Goal: Check status: Check status

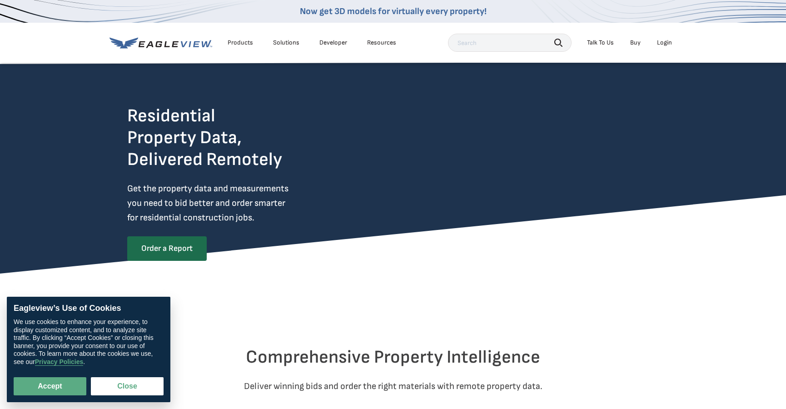
click at [660, 41] on div "Login" at bounding box center [664, 43] width 15 height 8
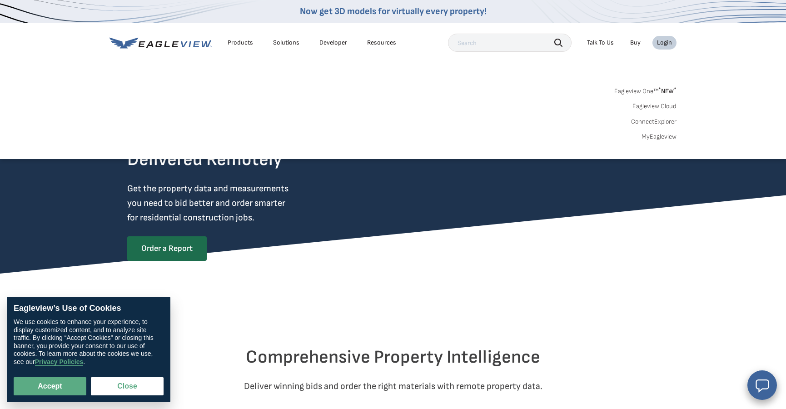
click at [659, 107] on link "Eagleview Cloud" at bounding box center [654, 106] width 44 height 8
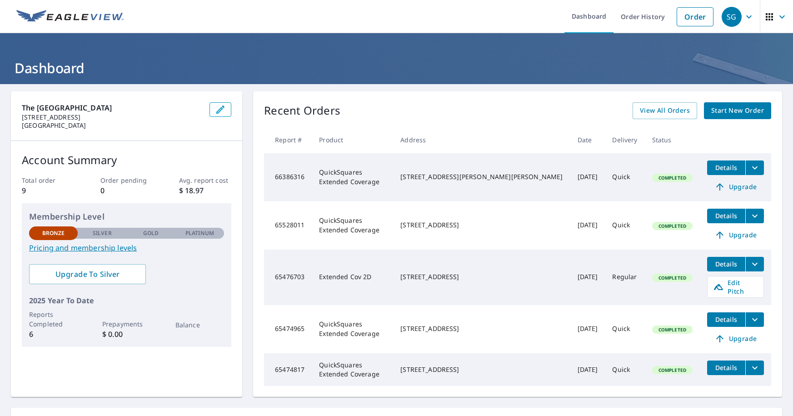
click at [723, 168] on span "Details" at bounding box center [725, 167] width 27 height 9
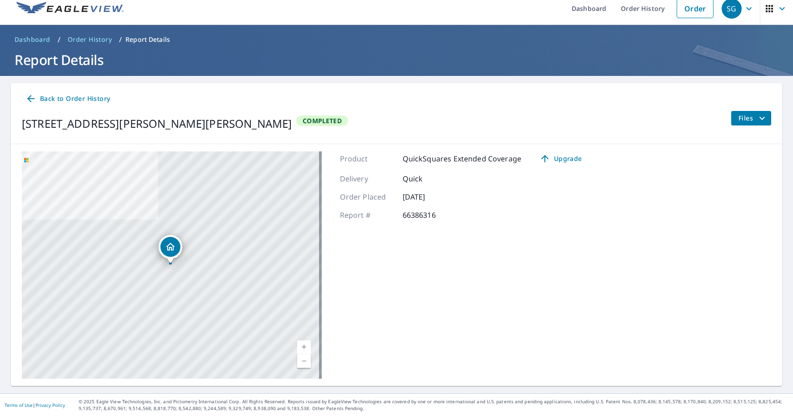
scroll to position [8, 0]
click at [300, 345] on link "Current Level 17, Zoom In" at bounding box center [304, 347] width 14 height 14
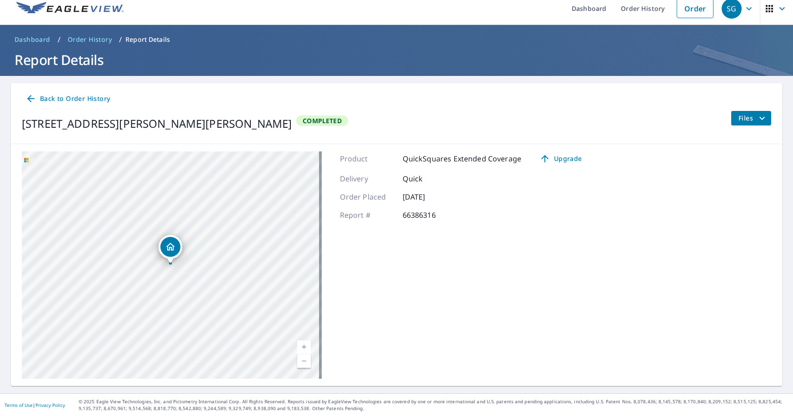
click at [300, 345] on link "Current Level 18, Zoom In" at bounding box center [304, 347] width 14 height 14
click at [300, 345] on link "Current Level 19, Zoom In" at bounding box center [304, 347] width 14 height 14
click at [301, 345] on link "Current Level 20, Zoom In Disabled" at bounding box center [304, 347] width 14 height 14
click at [405, 176] on p "Quick" at bounding box center [430, 178] width 55 height 11
click at [757, 118] on icon "filesDropdownBtn-66386316" at bounding box center [761, 118] width 11 height 11
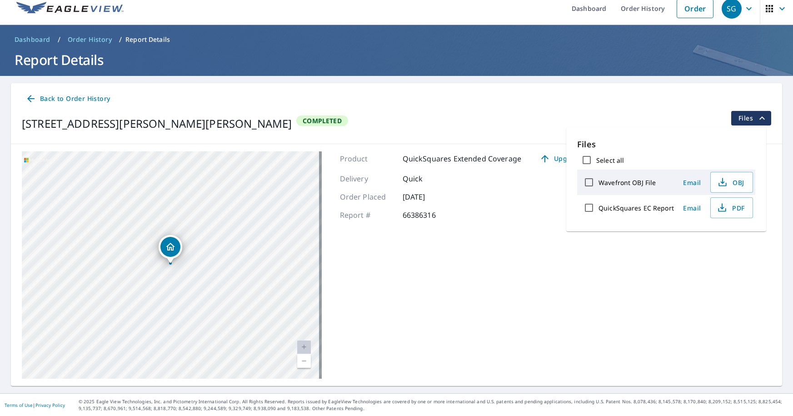
click at [759, 118] on icon "filesDropdownBtn-66386316" at bounding box center [761, 117] width 5 height 3
